Goal: Task Accomplishment & Management: Use online tool/utility

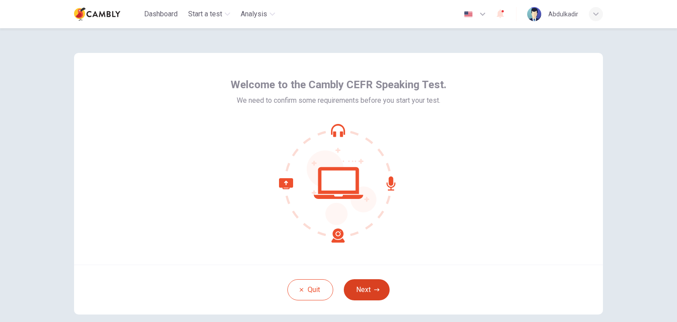
click at [369, 286] on button "Next" at bounding box center [367, 289] width 46 height 21
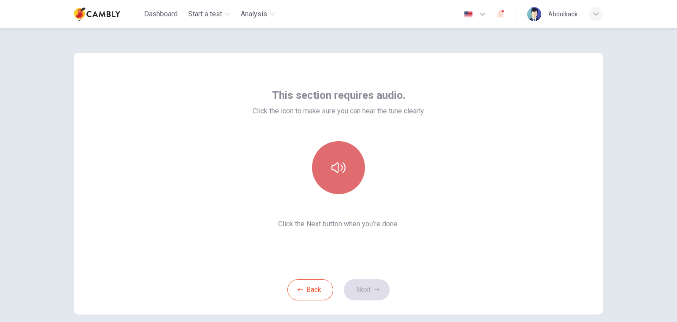
click at [335, 170] on icon "button" at bounding box center [339, 167] width 14 height 14
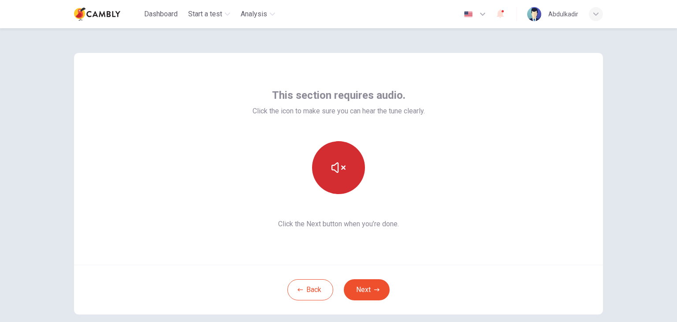
click at [338, 170] on icon "button" at bounding box center [339, 167] width 14 height 14
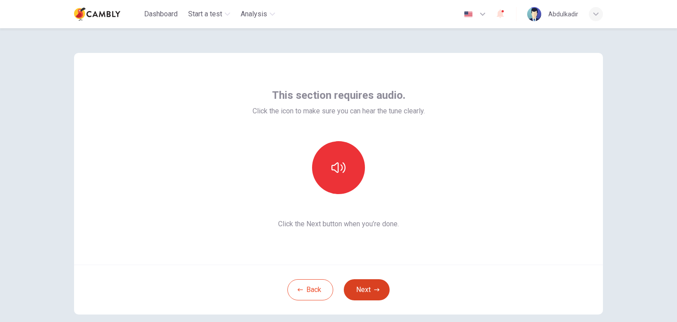
click at [365, 287] on button "Next" at bounding box center [367, 289] width 46 height 21
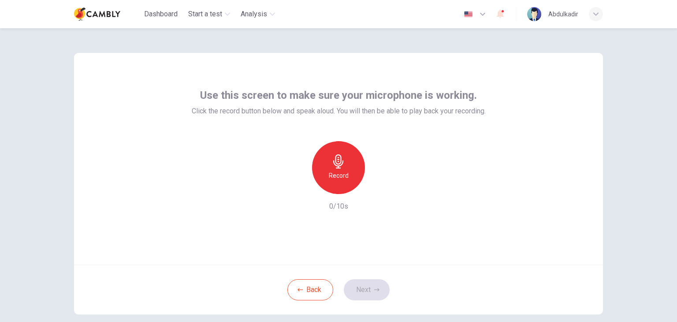
click at [335, 169] on div "Record" at bounding box center [338, 167] width 53 height 53
click at [370, 285] on button "Next" at bounding box center [367, 289] width 46 height 21
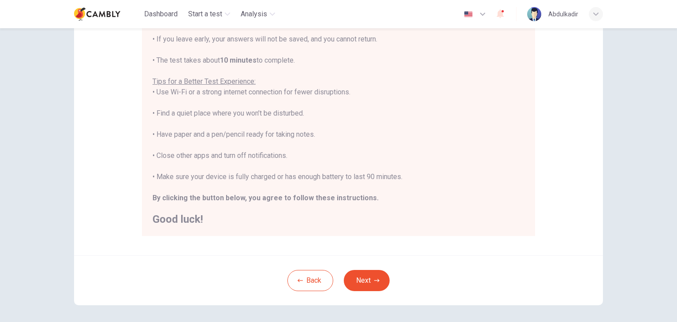
scroll to position [168, 0]
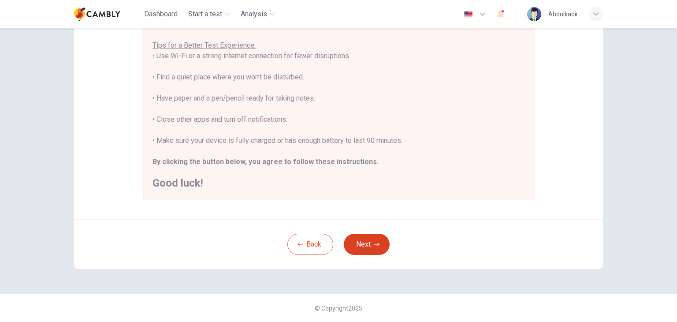
click at [360, 241] on button "Next" at bounding box center [367, 244] width 46 height 21
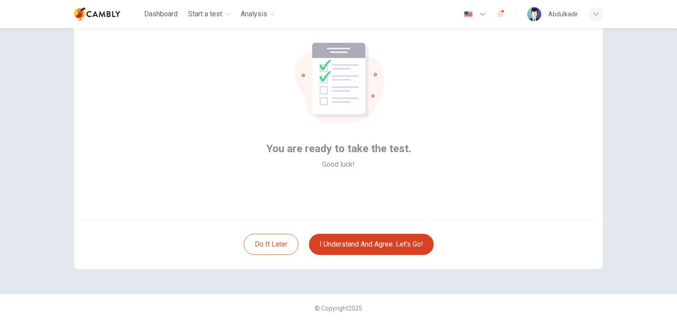
scroll to position [45, 0]
click at [566, 13] on div "Abdulkadir" at bounding box center [563, 14] width 30 height 11
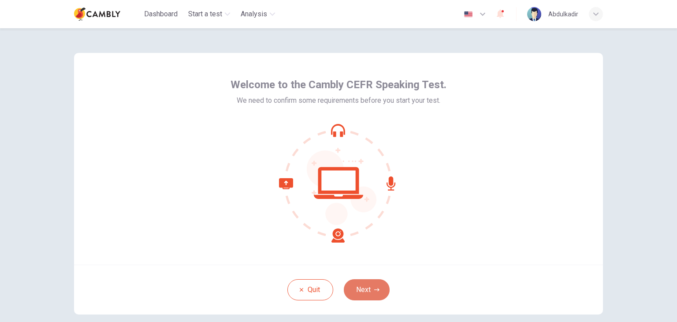
click at [363, 291] on button "Next" at bounding box center [367, 289] width 46 height 21
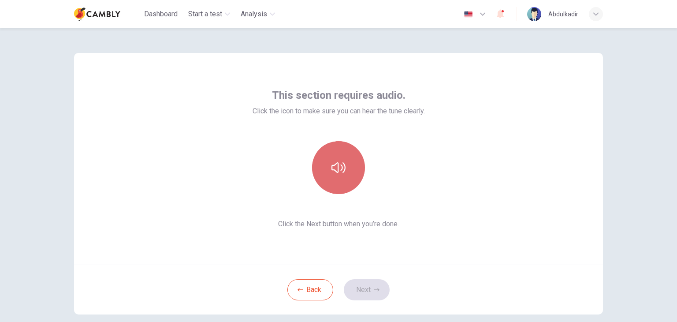
click at [345, 179] on button "button" at bounding box center [338, 167] width 53 height 53
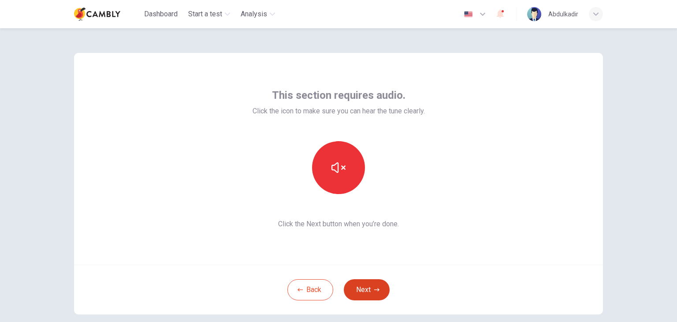
click at [361, 284] on button "Next" at bounding box center [367, 289] width 46 height 21
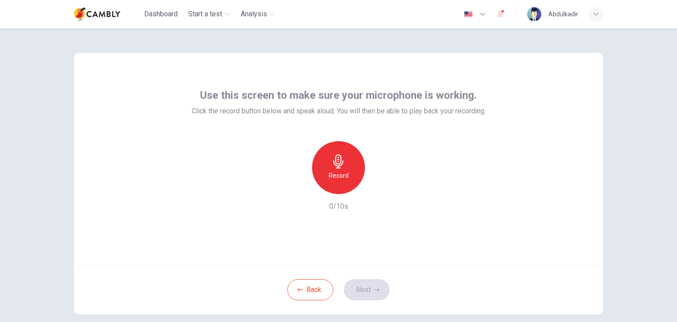
click at [340, 173] on h6 "Record" at bounding box center [339, 175] width 20 height 11
click at [372, 283] on button "Next" at bounding box center [367, 289] width 46 height 21
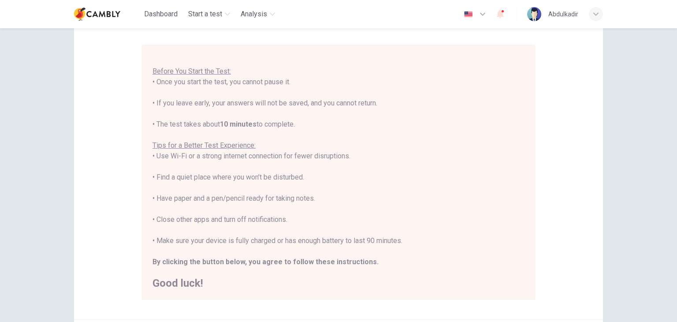
scroll to position [168, 0]
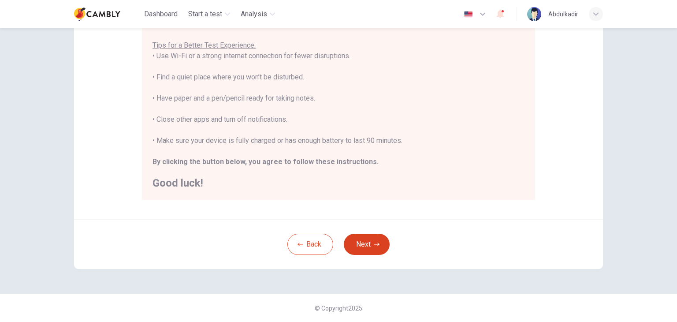
click at [365, 240] on button "Next" at bounding box center [367, 244] width 46 height 21
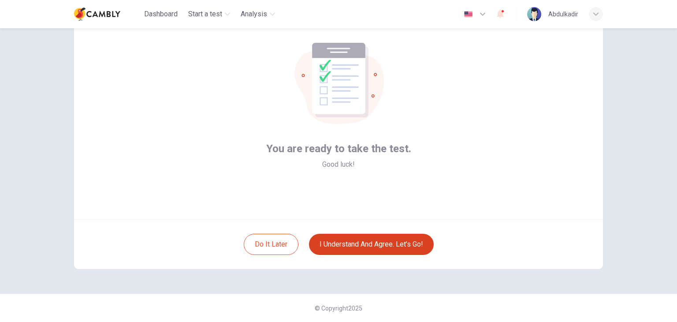
scroll to position [45, 0]
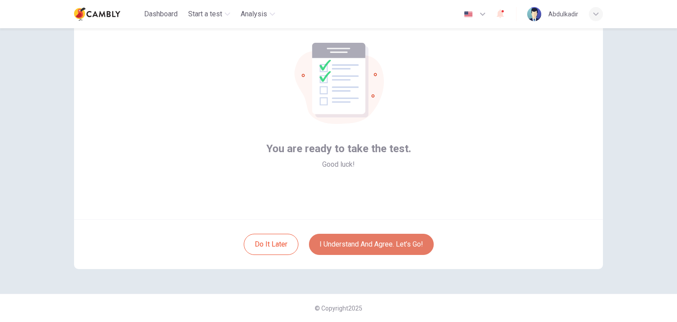
click at [377, 242] on button "I understand and agree. Let’s go!" at bounding box center [371, 244] width 125 height 21
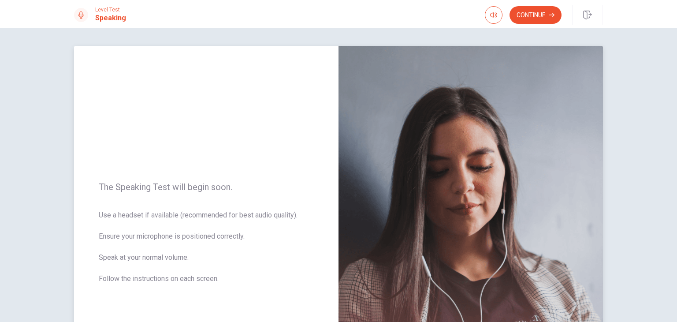
click at [418, 159] on img at bounding box center [471, 238] width 264 height 384
click at [533, 15] on button "Continue" at bounding box center [536, 15] width 52 height 18
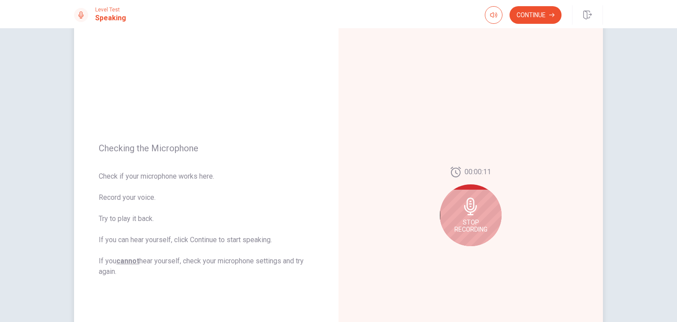
scroll to position [88, 0]
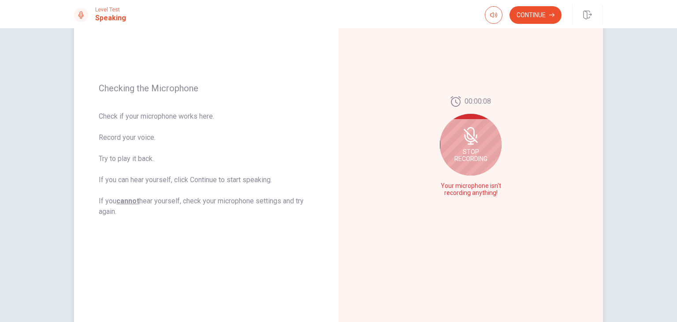
click at [463, 149] on span "Stop Recording" at bounding box center [470, 155] width 33 height 14
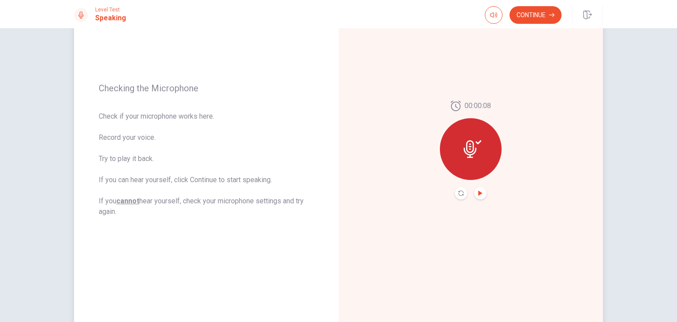
click at [478, 194] on icon "Play Audio" at bounding box center [480, 192] width 4 height 5
click at [478, 196] on button "Pause Audio" at bounding box center [480, 193] width 12 height 12
click at [478, 191] on icon "Play Audio" at bounding box center [480, 192] width 5 height 5
click at [477, 135] on div at bounding box center [471, 149] width 62 height 62
click at [481, 147] on div at bounding box center [471, 149] width 62 height 62
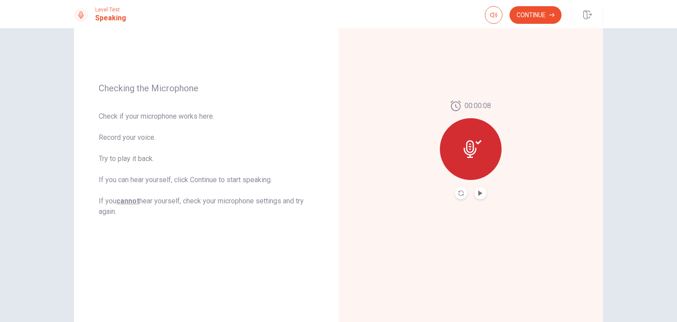
click at [455, 153] on div at bounding box center [471, 149] width 62 height 62
click at [464, 194] on button "Record Again" at bounding box center [461, 193] width 12 height 12
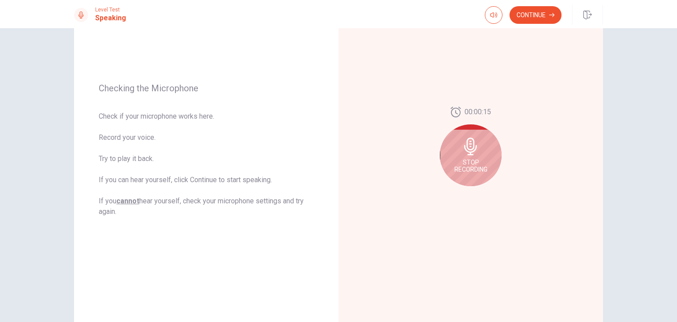
click at [461, 194] on div "00:00:15 Stop Recording" at bounding box center [471, 150] width 264 height 384
click at [472, 173] on div "Stop Recording" at bounding box center [471, 155] width 62 height 62
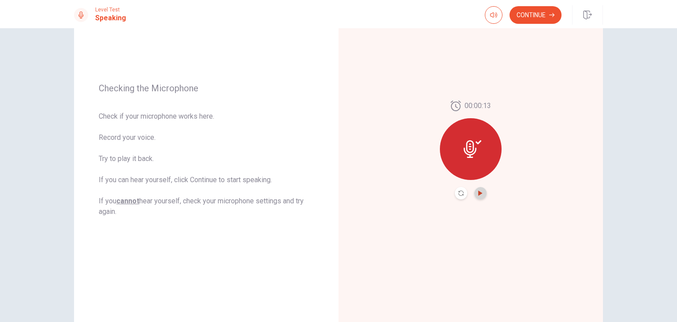
click at [478, 195] on icon "Play Audio" at bounding box center [480, 192] width 4 height 5
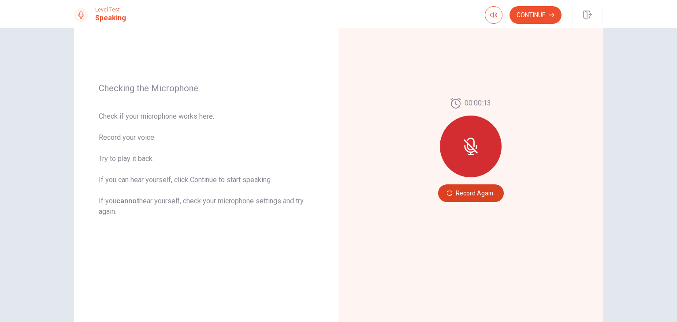
click at [476, 193] on button "Record Again" at bounding box center [471, 193] width 66 height 18
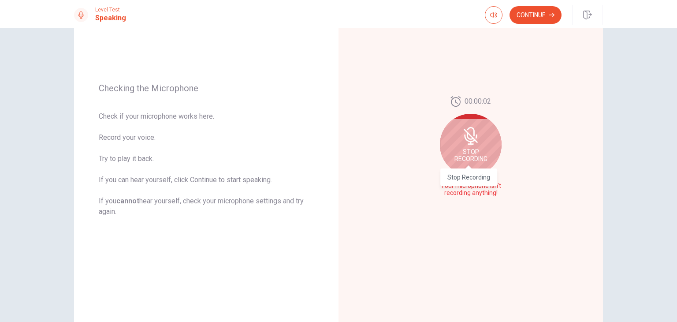
click at [476, 154] on span "Stop Recording" at bounding box center [470, 155] width 33 height 14
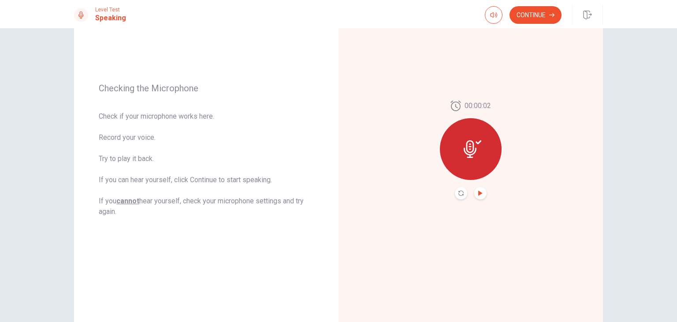
click at [478, 192] on icon "Play Audio" at bounding box center [480, 192] width 5 height 5
click at [130, 203] on u "cannot" at bounding box center [127, 201] width 23 height 8
click at [130, 201] on u "cannot" at bounding box center [127, 201] width 23 height 8
drag, startPoint x: 196, startPoint y: 202, endPoint x: 289, endPoint y: 207, distance: 93.6
click at [289, 207] on span "Check if your microphone works here. Record your voice. Try to play it back. If…" at bounding box center [206, 164] width 215 height 106
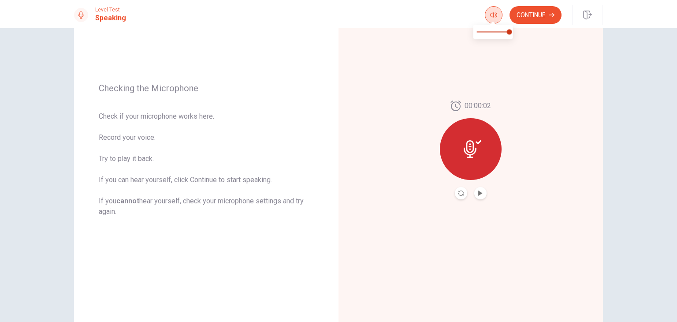
click at [491, 15] on icon "button" at bounding box center [493, 14] width 7 height 7
type input "*"
drag, startPoint x: 505, startPoint y: 31, endPoint x: 511, endPoint y: 31, distance: 6.2
click at [511, 31] on span at bounding box center [509, 31] width 5 height 5
drag, startPoint x: 96, startPoint y: 86, endPoint x: 101, endPoint y: 86, distance: 4.8
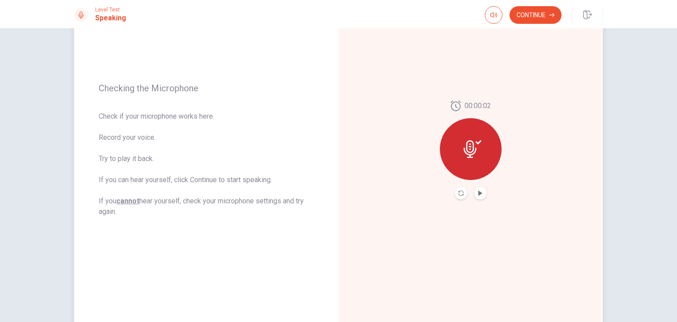
click at [101, 86] on div "Checking the Microphone Check if your microphone works here. Record your voice.…" at bounding box center [206, 150] width 264 height 384
drag, startPoint x: 130, startPoint y: 112, endPoint x: 146, endPoint y: 125, distance: 20.7
click at [146, 125] on span "Check if your microphone works here. Record your voice. Try to play it back. If…" at bounding box center [206, 164] width 215 height 106
drag, startPoint x: 104, startPoint y: 120, endPoint x: 217, endPoint y: 126, distance: 113.0
click at [217, 126] on span "Check if your microphone works here. Record your voice. Try to play it back. If…" at bounding box center [206, 164] width 215 height 106
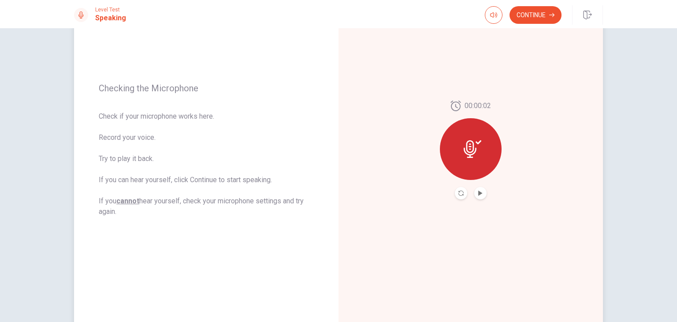
click at [199, 117] on span "Check if your microphone works here. Record your voice. Try to play it back. If…" at bounding box center [206, 164] width 215 height 106
click at [478, 192] on icon "Play Audio" at bounding box center [480, 192] width 4 height 5
click at [478, 193] on icon "Pause Audio" at bounding box center [480, 192] width 4 height 5
click at [472, 158] on div at bounding box center [471, 149] width 62 height 62
click at [460, 192] on icon "Record Again" at bounding box center [460, 192] width 5 height 5
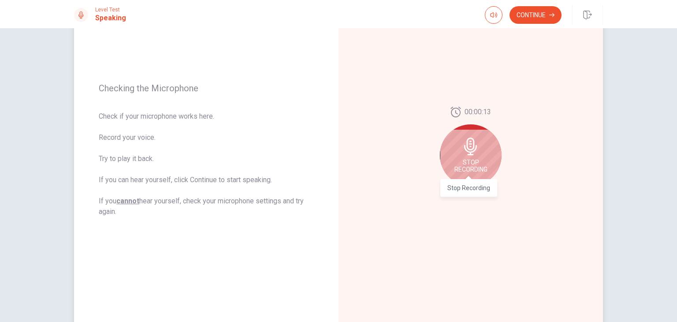
click at [462, 164] on span "Stop Recording" at bounding box center [470, 166] width 33 height 14
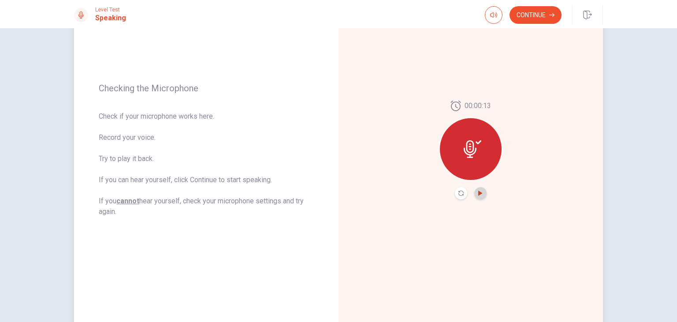
click at [478, 193] on icon "Play Audio" at bounding box center [480, 192] width 4 height 5
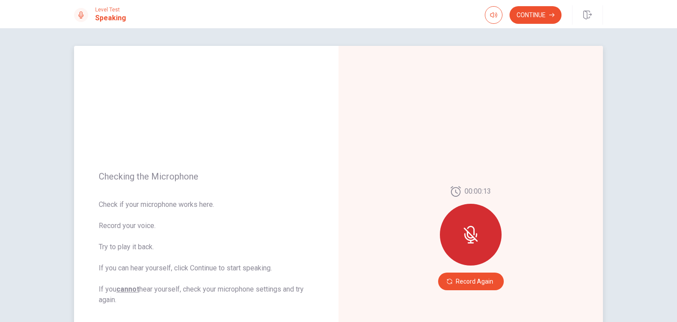
scroll to position [44, 0]
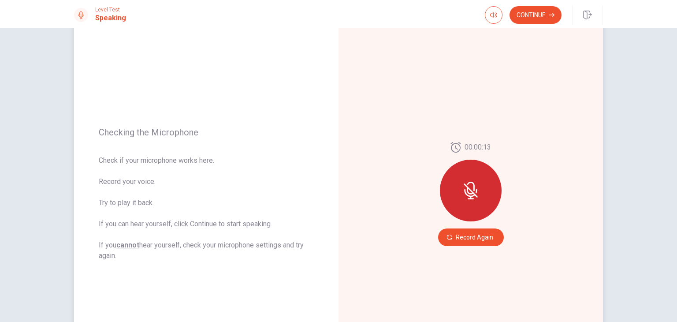
click at [143, 217] on span "Check if your microphone works here. Record your voice. Try to play it back. If…" at bounding box center [206, 208] width 215 height 106
click at [163, 197] on span "Check if your microphone works here. Record your voice. Try to play it back. If…" at bounding box center [206, 208] width 215 height 106
click at [132, 210] on span "Check if your microphone works here. Record your voice. Try to play it back. If…" at bounding box center [206, 208] width 215 height 106
click at [447, 236] on icon "button" at bounding box center [449, 237] width 5 height 5
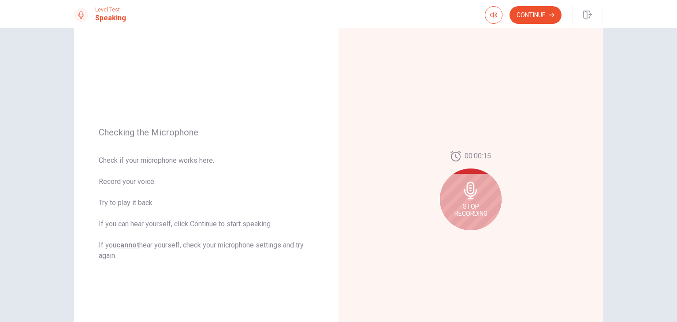
click at [458, 209] on span "Stop Recording" at bounding box center [470, 210] width 33 height 14
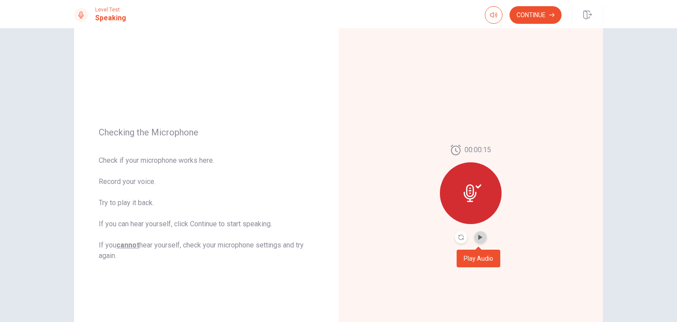
click at [478, 241] on button "Play Audio" at bounding box center [480, 237] width 12 height 12
click at [478, 239] on icon "Play Audio" at bounding box center [480, 237] width 5 height 5
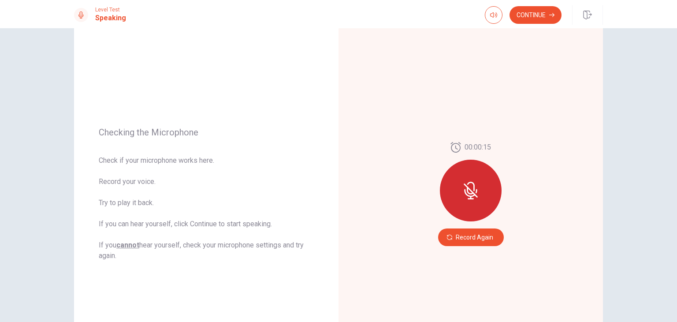
click at [478, 239] on button "Record Again" at bounding box center [471, 237] width 66 height 18
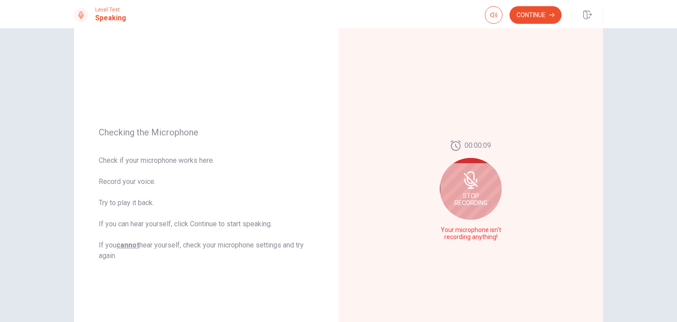
click at [482, 228] on span "Your microphone isn't recording anything!" at bounding box center [471, 234] width 64 height 14
drag, startPoint x: 452, startPoint y: 227, endPoint x: 509, endPoint y: 235, distance: 57.3
click at [509, 235] on div "00:00:08 Stop Recording Your microphone isn't recording anything!" at bounding box center [471, 194] width 264 height 384
click at [441, 108] on div "00:00:05 Stop Recording Your microphone isn't recording anything!" at bounding box center [471, 194] width 264 height 384
click at [464, 204] on span "Stop Recording" at bounding box center [470, 199] width 33 height 14
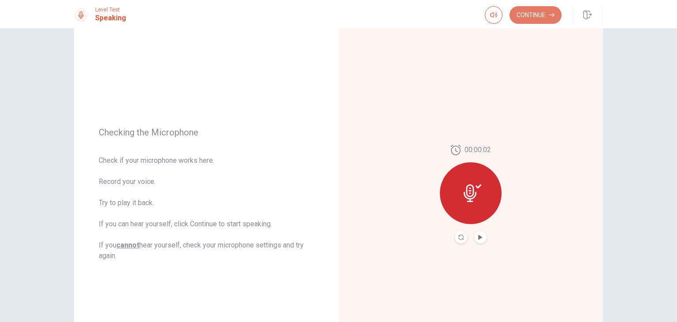
click at [532, 15] on button "Continue" at bounding box center [536, 15] width 52 height 18
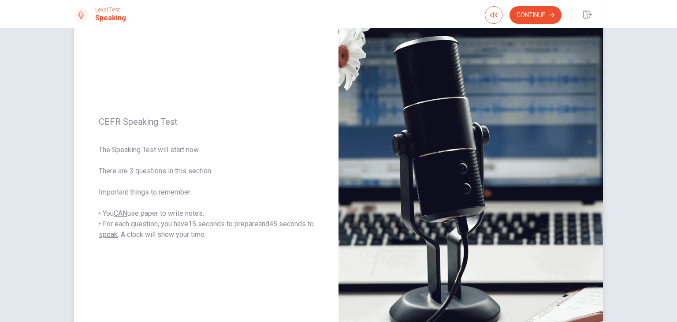
scroll to position [88, 0]
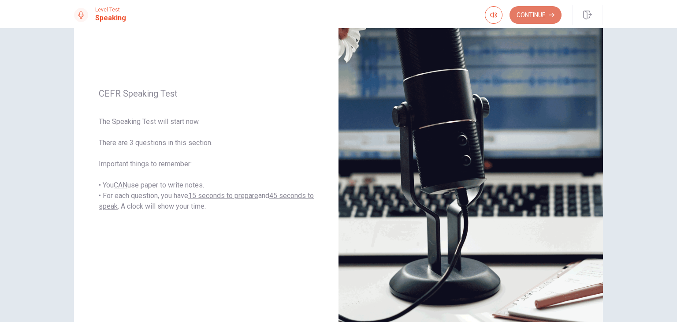
click at [534, 20] on button "Continue" at bounding box center [536, 15] width 52 height 18
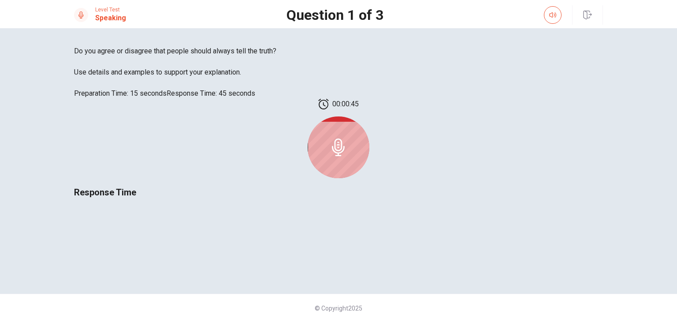
click at [369, 162] on div at bounding box center [339, 147] width 62 height 62
click at [347, 142] on icon at bounding box center [339, 147] width 18 height 18
click at [369, 160] on div at bounding box center [339, 147] width 62 height 62
click at [369, 142] on div at bounding box center [339, 147] width 62 height 62
click at [369, 147] on div at bounding box center [339, 147] width 62 height 62
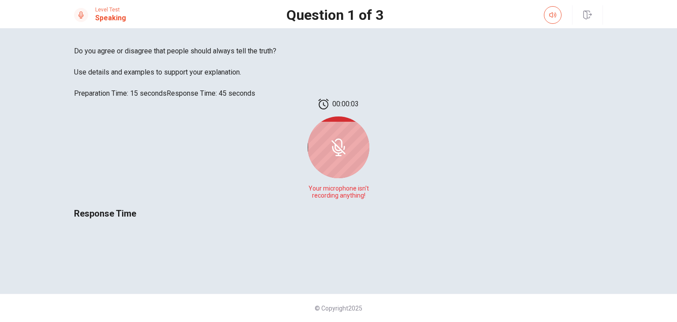
click at [347, 138] on icon at bounding box center [339, 147] width 18 height 18
click at [342, 143] on icon at bounding box center [338, 147] width 7 height 8
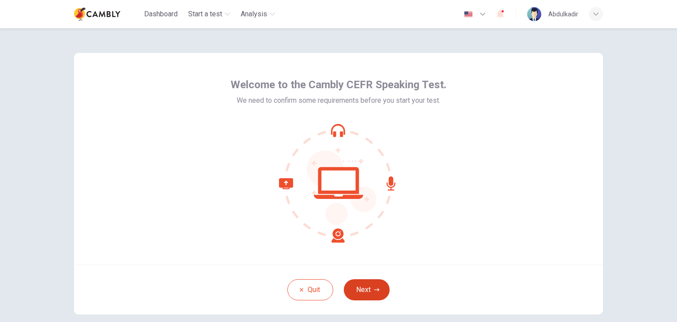
click at [374, 290] on icon "button" at bounding box center [376, 289] width 5 height 3
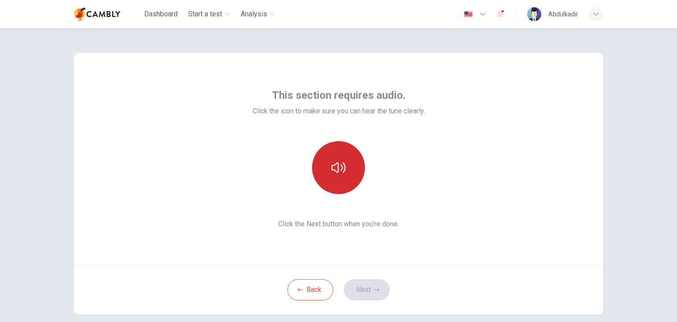
click at [339, 177] on button "button" at bounding box center [338, 167] width 53 height 53
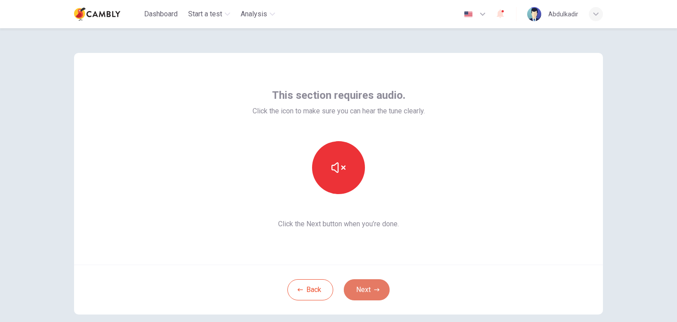
click at [361, 291] on button "Next" at bounding box center [367, 289] width 46 height 21
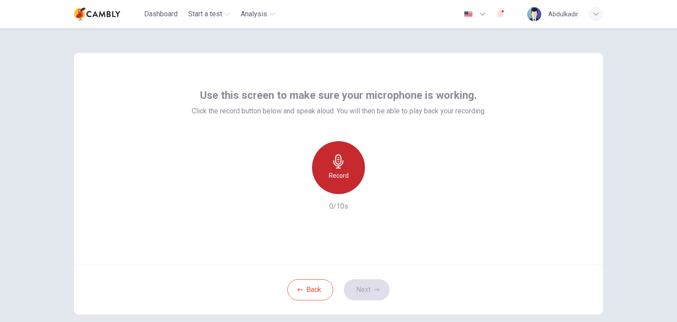
click at [342, 175] on h6 "Record" at bounding box center [339, 175] width 20 height 11
click at [342, 175] on h6 "Stop" at bounding box center [338, 175] width 13 height 11
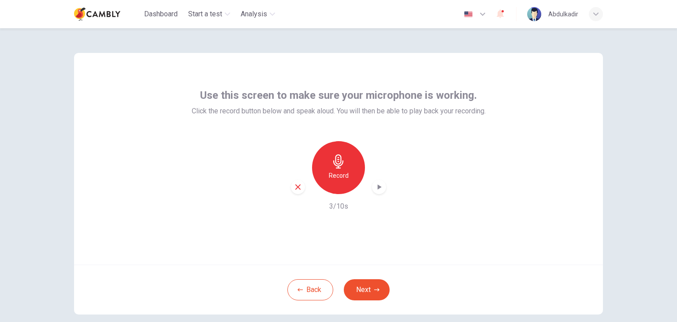
click at [381, 189] on div "button" at bounding box center [379, 187] width 14 height 14
click at [379, 189] on icon "button" at bounding box center [379, 187] width 9 height 9
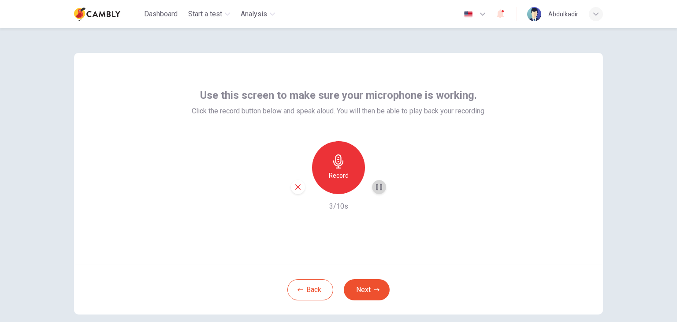
click at [379, 189] on icon "button" at bounding box center [379, 187] width 9 height 9
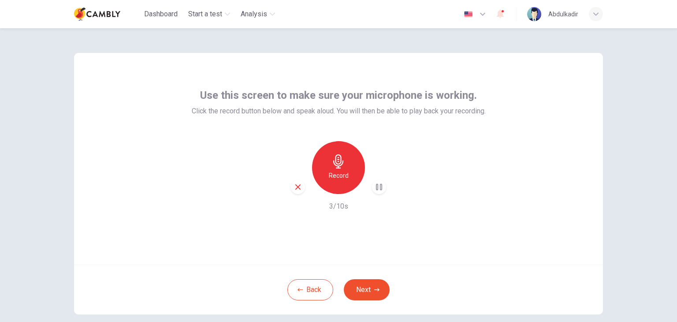
click at [379, 189] on icon "button" at bounding box center [379, 187] width 9 height 9
click at [291, 188] on div "button" at bounding box center [298, 187] width 14 height 14
click at [330, 169] on div "Record" at bounding box center [338, 167] width 53 height 53
click at [345, 177] on div "Stop" at bounding box center [338, 167] width 53 height 53
click at [378, 186] on icon "button" at bounding box center [380, 186] width 4 height 5
